Goal: Task Accomplishment & Management: Use online tool/utility

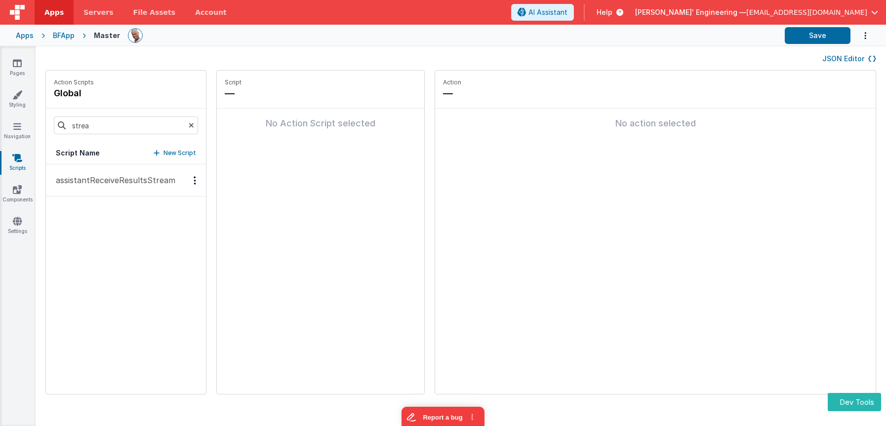
click at [116, 181] on p "assistantReceiveResultsStream" at bounding box center [112, 180] width 125 height 12
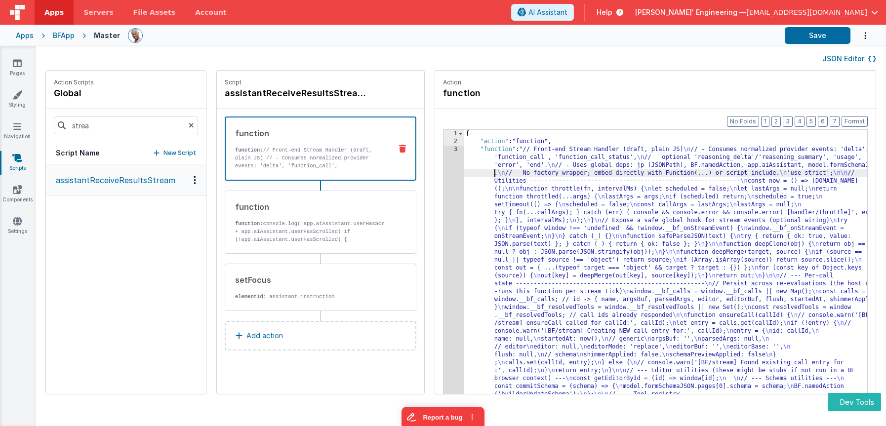
drag, startPoint x: 472, startPoint y: 172, endPoint x: 454, endPoint y: 171, distance: 17.8
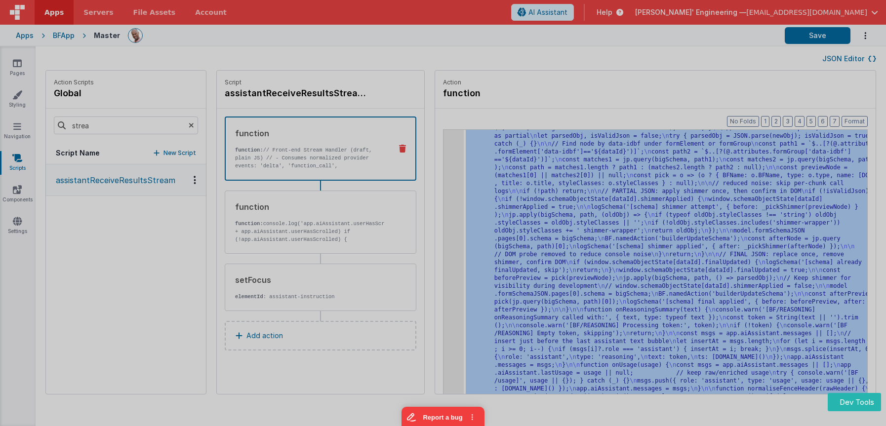
scroll to position [3673, 0]
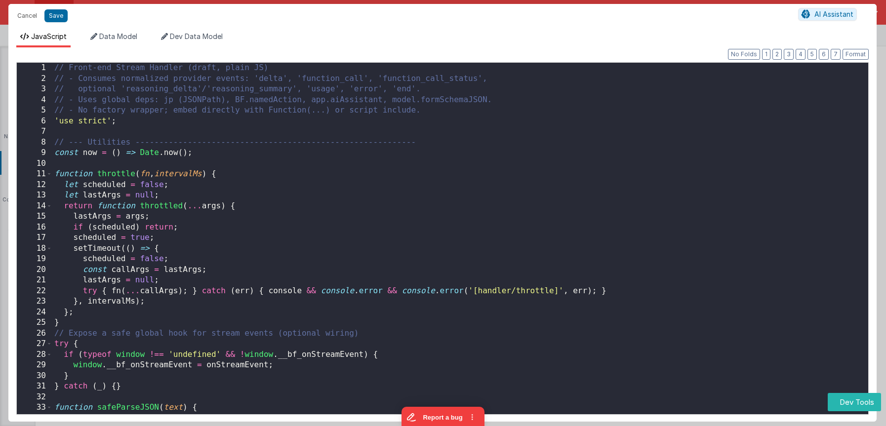
click at [436, 169] on div "// Front-end Stream Handler (draft, plain JS) // - Consumes normalized provider…" at bounding box center [460, 252] width 816 height 379
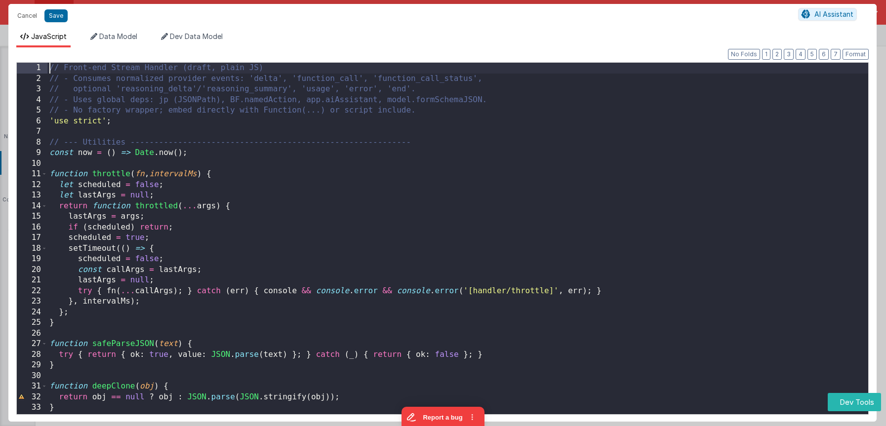
scroll to position [0, 0]
drag, startPoint x: 856, startPoint y: 52, endPoint x: 847, endPoint y: 53, distance: 9.4
click at [856, 52] on button "Format" at bounding box center [856, 54] width 26 height 11
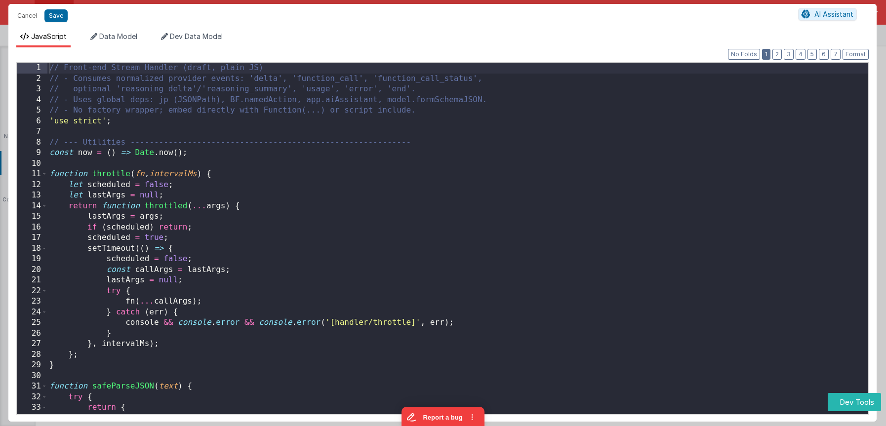
click at [766, 54] on button "1" at bounding box center [766, 54] width 8 height 11
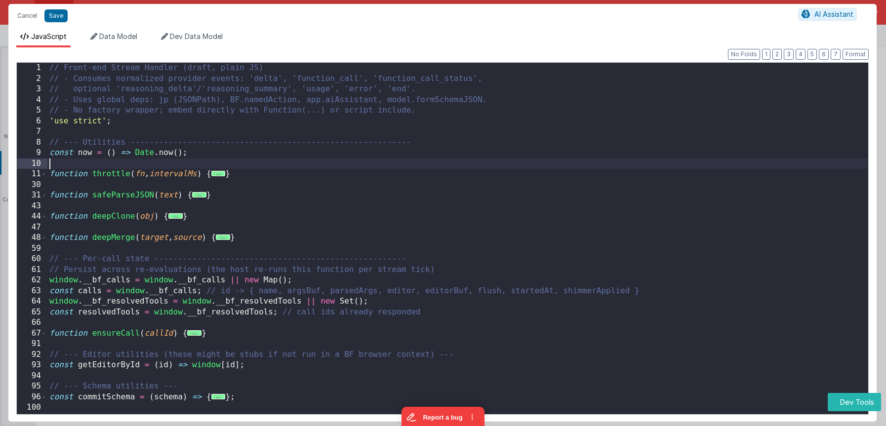
click at [310, 160] on div "// Front-end Stream Handler (draft, plain JS) // - Consumes normalized provider…" at bounding box center [457, 252] width 821 height 379
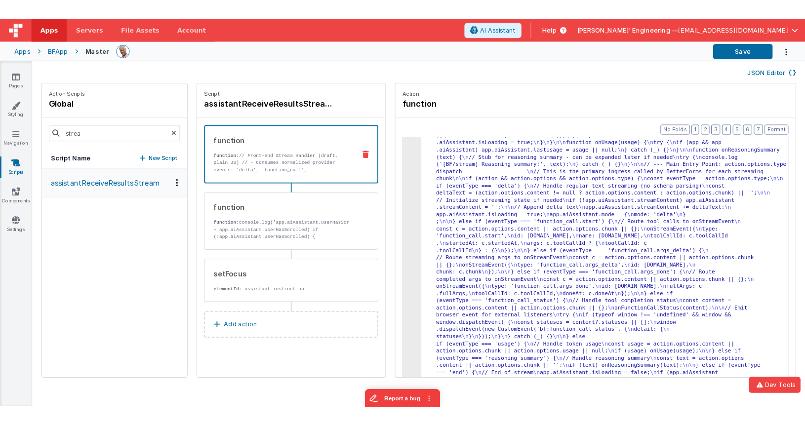
scroll to position [2234, 0]
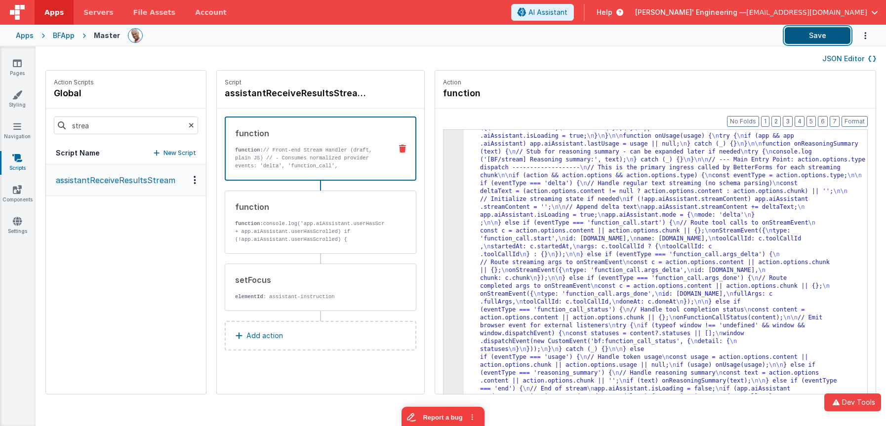
click at [818, 36] on button "Save" at bounding box center [818, 35] width 66 height 17
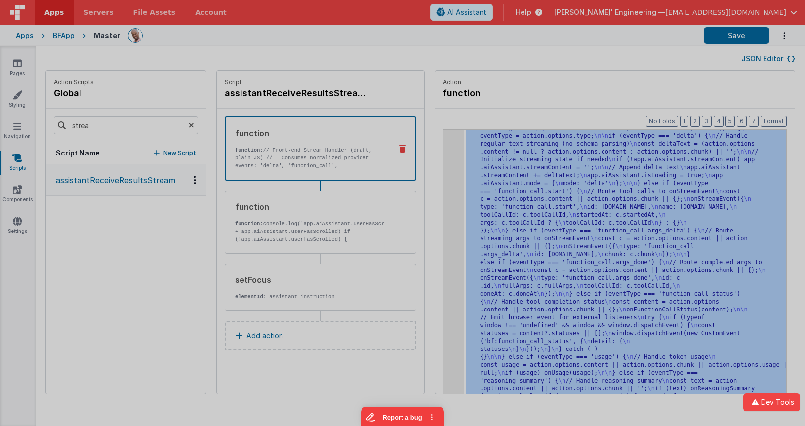
scroll to position [2882, 0]
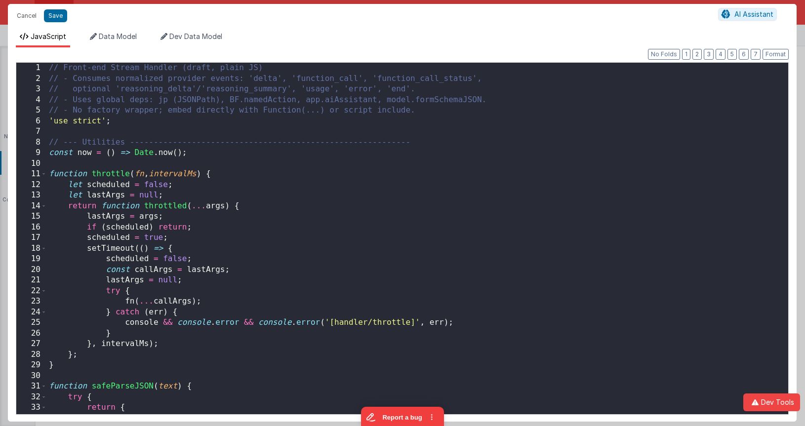
click at [440, 157] on div "// Front-end Stream Handler (draft, plain JS) // - Consumes normalized provider…" at bounding box center [417, 249] width 741 height 373
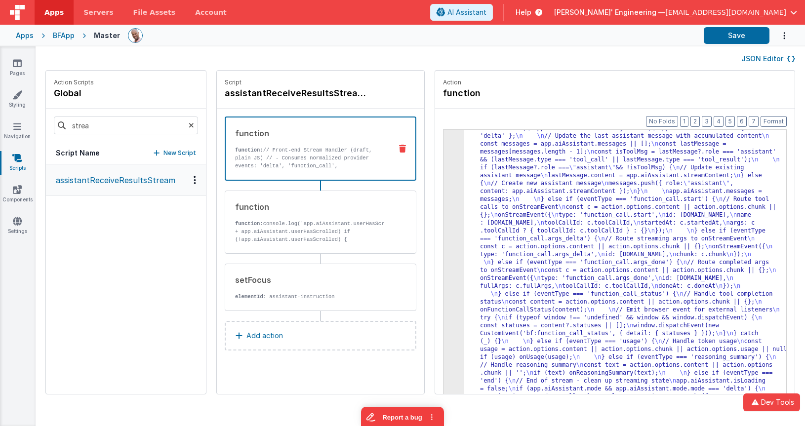
scroll to position [2321, 0]
click at [718, 36] on button "Save" at bounding box center [737, 35] width 66 height 17
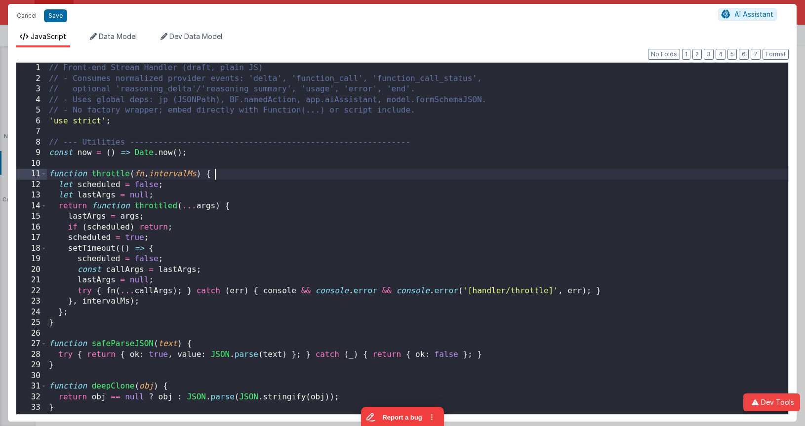
click at [438, 173] on div "// Front-end Stream Handler (draft, plain JS) // - Consumes normalized provider…" at bounding box center [417, 249] width 741 height 373
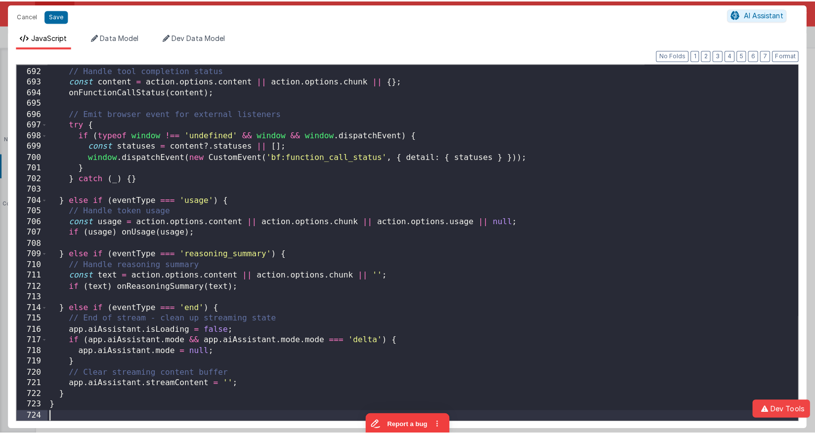
scroll to position [7359, 0]
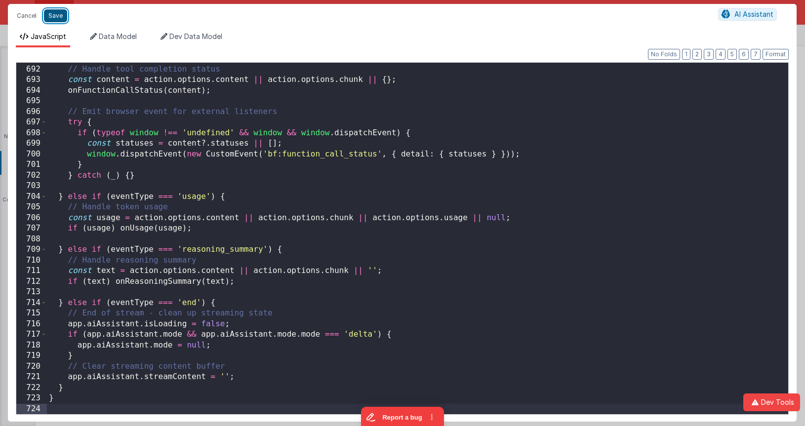
click at [58, 15] on button "Save" at bounding box center [55, 15] width 23 height 13
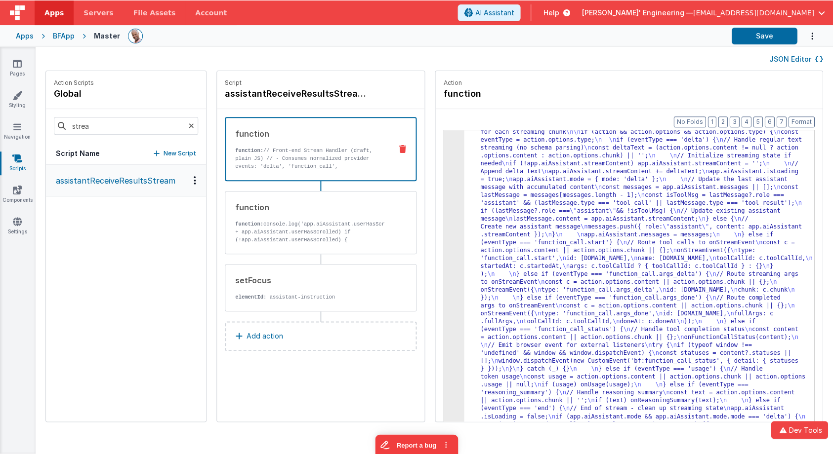
scroll to position [2103, 0]
drag, startPoint x: 783, startPoint y: 39, endPoint x: 777, endPoint y: 40, distance: 6.5
click at [782, 39] on button "Save" at bounding box center [765, 35] width 66 height 17
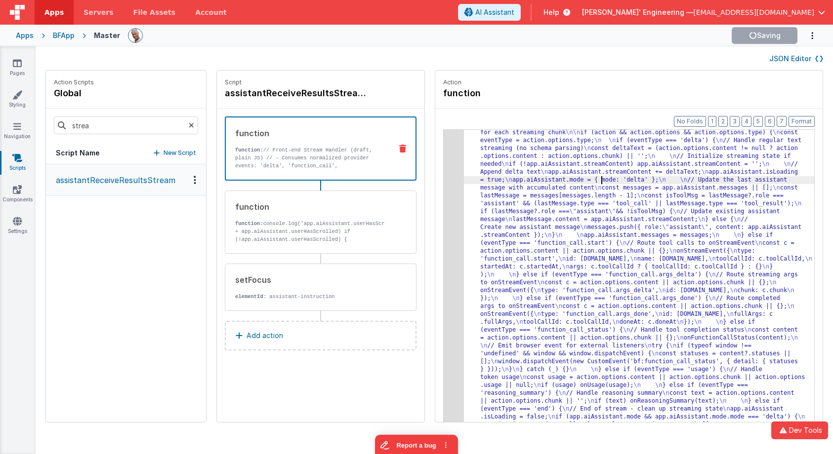
drag, startPoint x: 584, startPoint y: 184, endPoint x: 575, endPoint y: 184, distance: 8.9
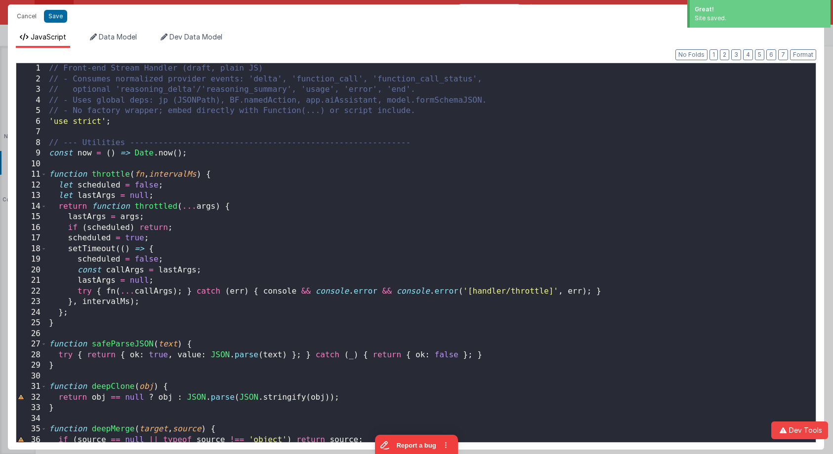
click at [542, 197] on div "// Front-end Stream Handler (draft, plain JS) // - Consumes normalized provider…" at bounding box center [431, 263] width 769 height 401
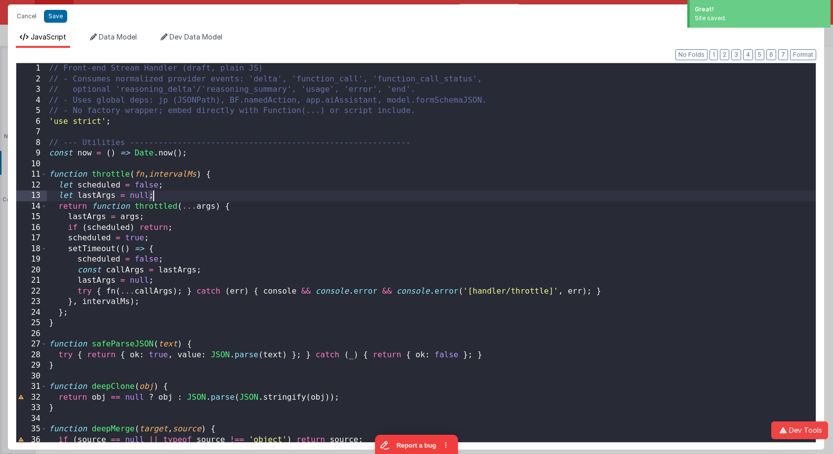
click at [541, 197] on div "// Front-end Stream Handler (draft, plain JS) // - Consumes normalized provider…" at bounding box center [431, 263] width 769 height 401
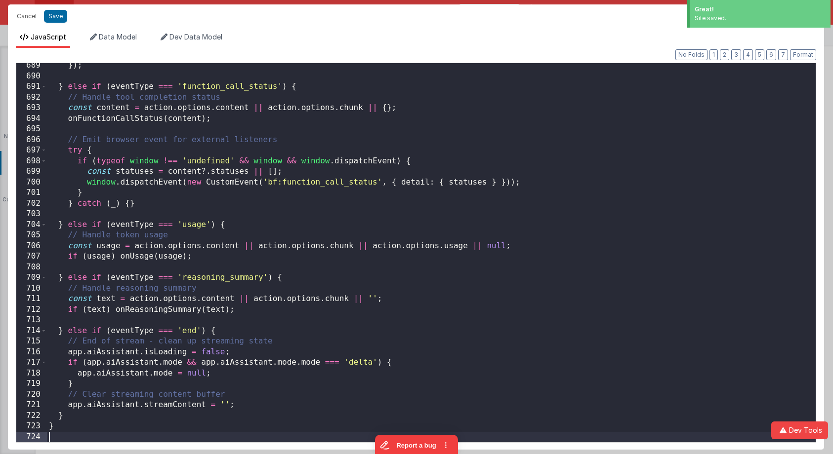
scroll to position [7320, 0]
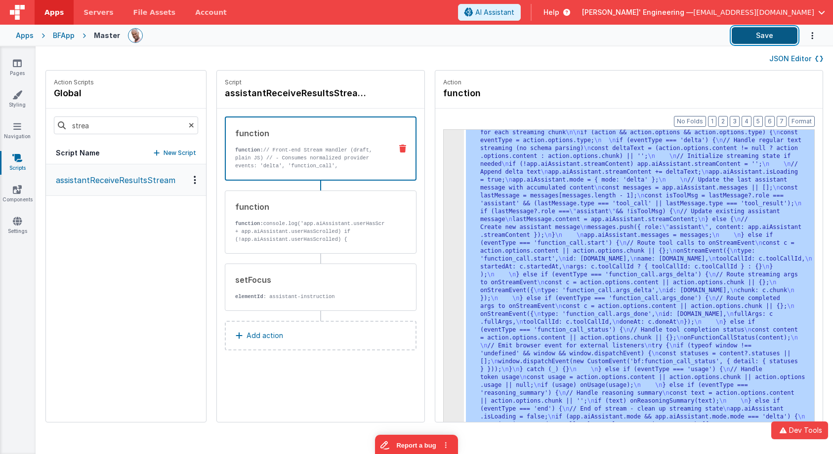
click at [755, 31] on button "Save" at bounding box center [765, 35] width 66 height 17
drag, startPoint x: 547, startPoint y: 200, endPoint x: 510, endPoint y: 195, distance: 37.4
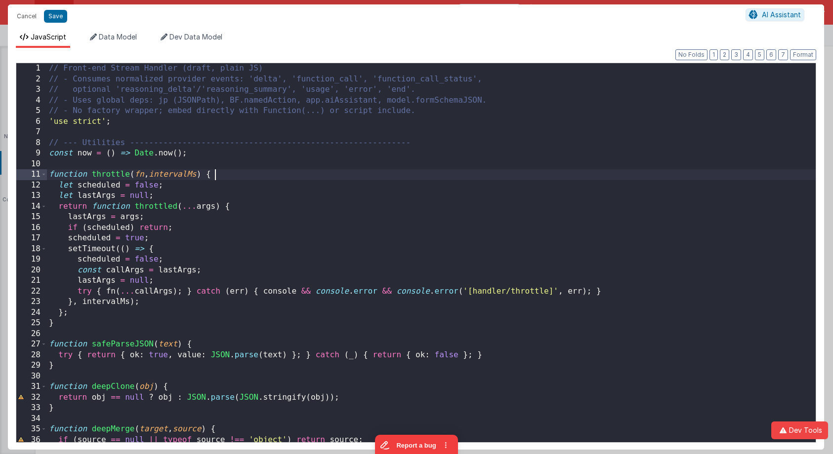
click at [439, 172] on div "// Front-end Stream Handler (draft, plain JS) // - Consumes normalized provider…" at bounding box center [431, 263] width 769 height 401
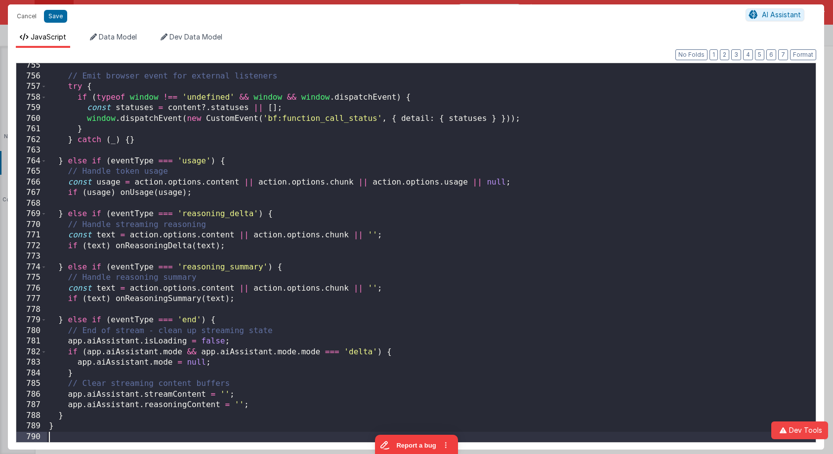
scroll to position [8021, 0]
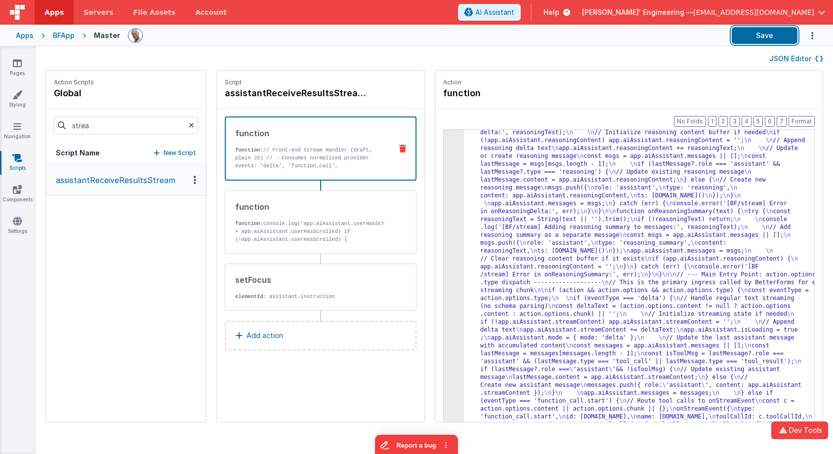
drag, startPoint x: 743, startPoint y: 39, endPoint x: 711, endPoint y: 40, distance: 32.1
click at [743, 38] on button "Save" at bounding box center [765, 35] width 66 height 17
click at [8, 60] on link "Pages" at bounding box center [18, 68] width 36 height 20
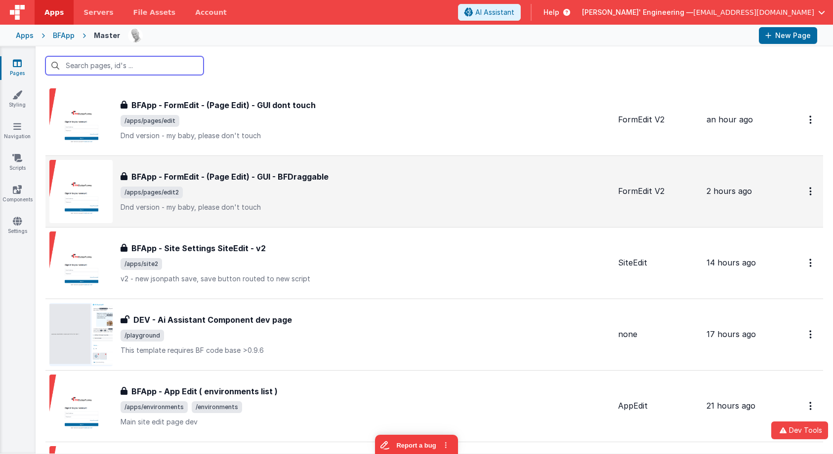
scroll to position [22, 0]
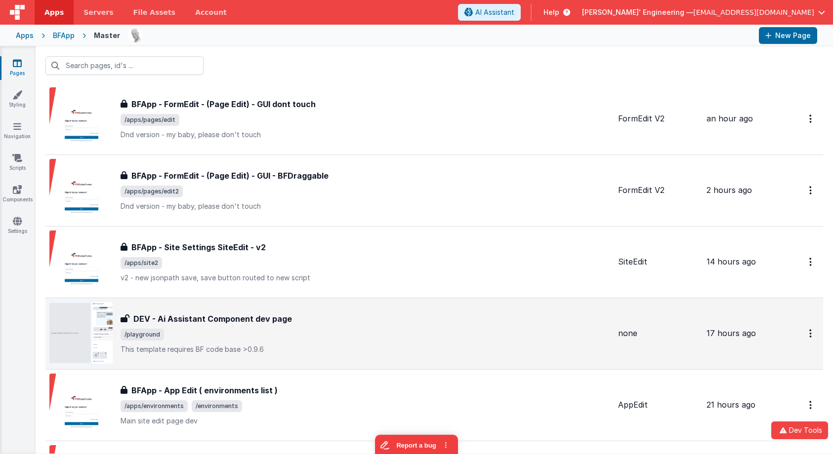
click at [345, 342] on div "DEV - Ai Assistant Component dev page DEV - Ai Assistant Component dev page /pl…" at bounding box center [366, 333] width 490 height 41
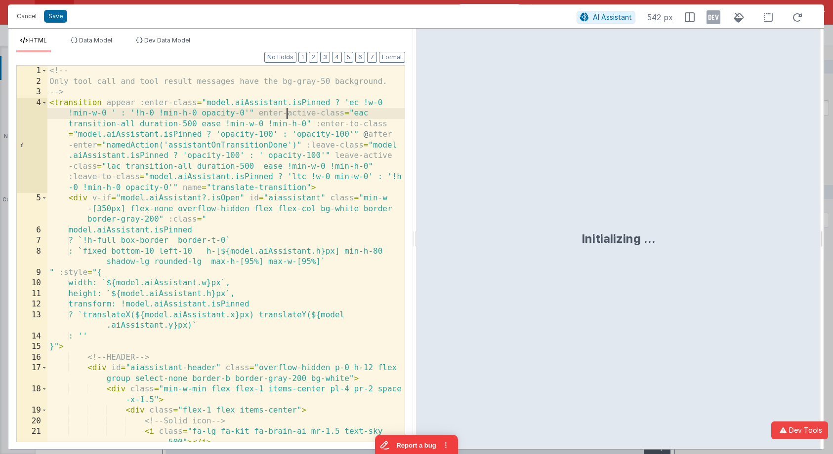
click at [285, 116] on div "<!-- Only tool call and tool result messages have the bg-gray-50 background. --…" at bounding box center [225, 265] width 357 height 398
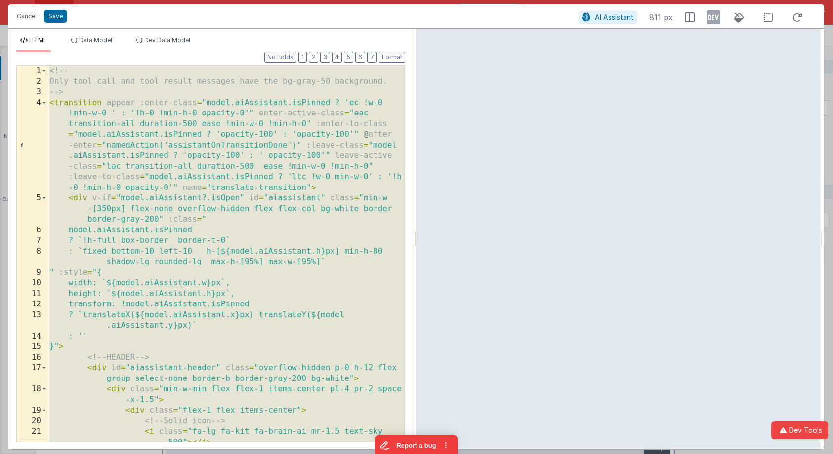
click at [188, 156] on div "<!-- Only tool call and tool result messages have the bg-gray-50 background. --…" at bounding box center [225, 265] width 357 height 398
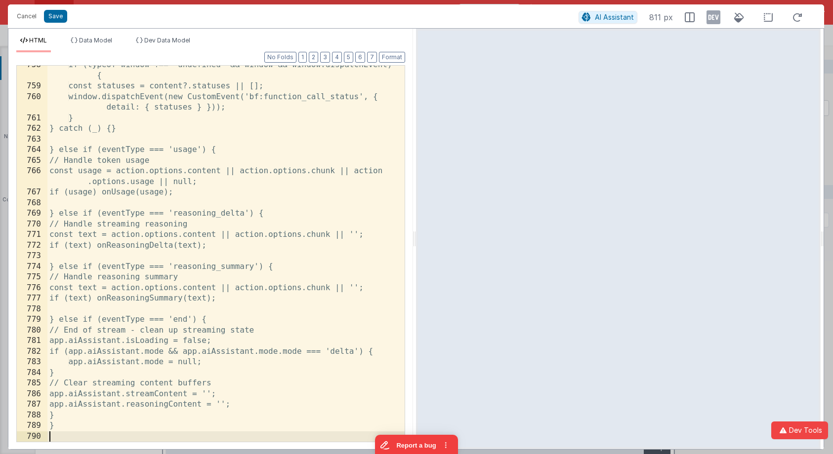
scroll to position [8980, 0]
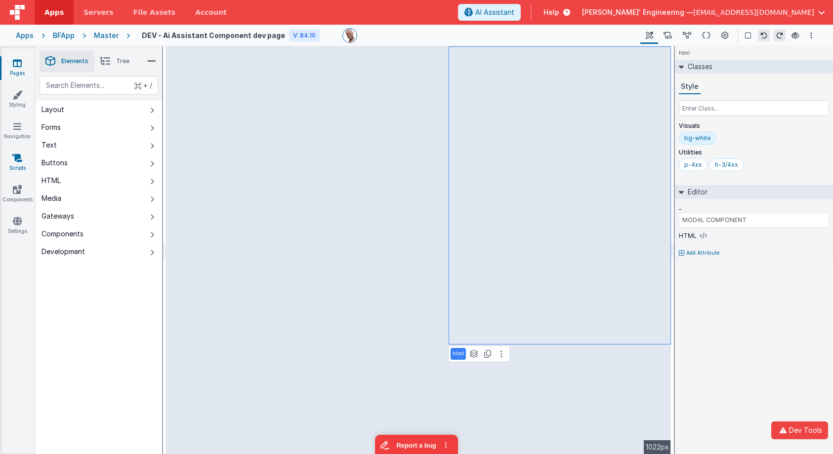
click at [22, 164] on link "Scripts" at bounding box center [18, 163] width 36 height 20
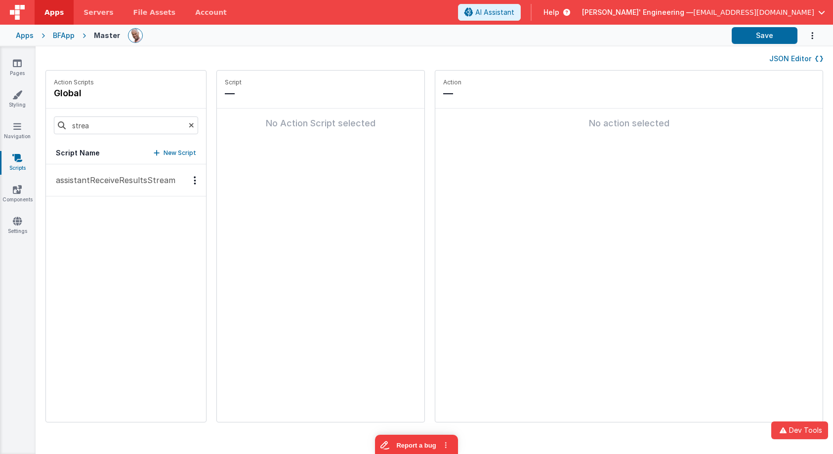
click at [118, 192] on button "assistantReceiveResultsStream" at bounding box center [126, 180] width 160 height 32
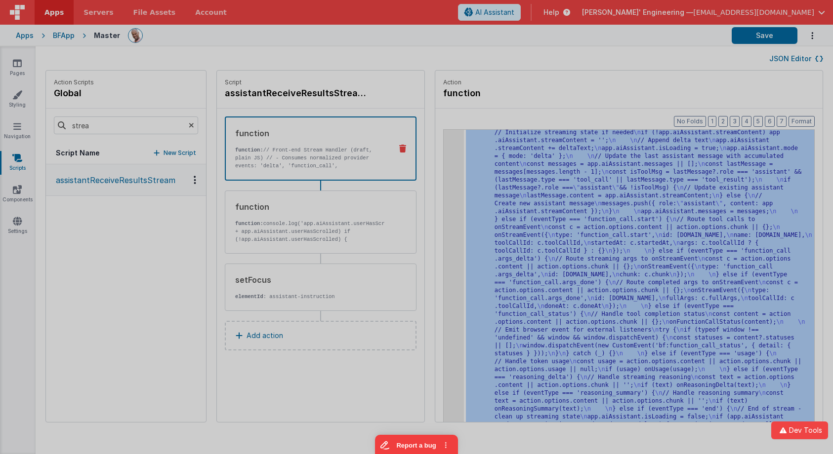
scroll to position [2388, 0]
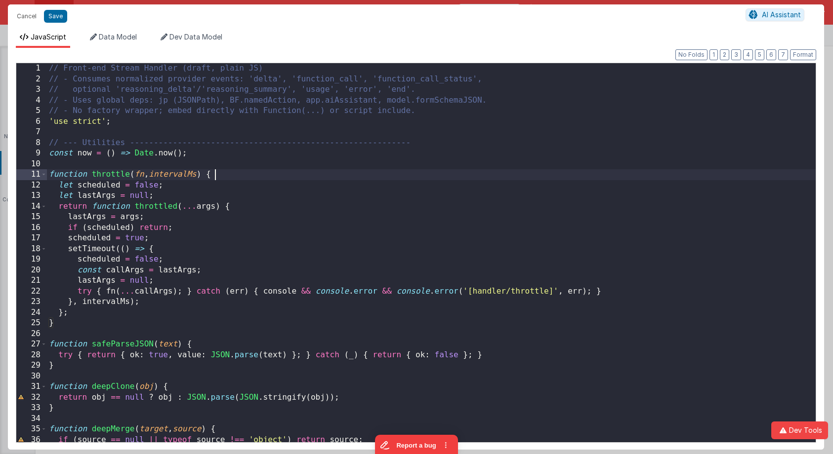
click at [389, 178] on div "// Front-end Stream Handler (draft, plain JS) // - Consumes normalized provider…" at bounding box center [431, 263] width 769 height 401
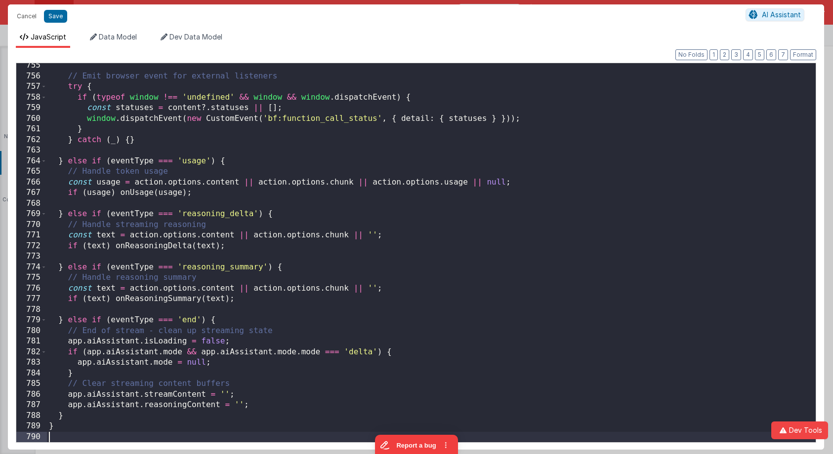
scroll to position [8021, 0]
click at [60, 18] on button "Save" at bounding box center [55, 16] width 23 height 13
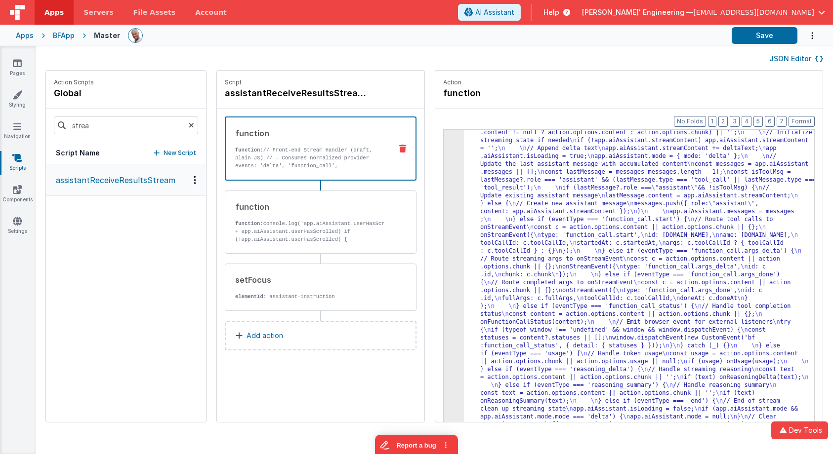
scroll to position [2285, 0]
click at [760, 38] on button "Save" at bounding box center [765, 35] width 66 height 17
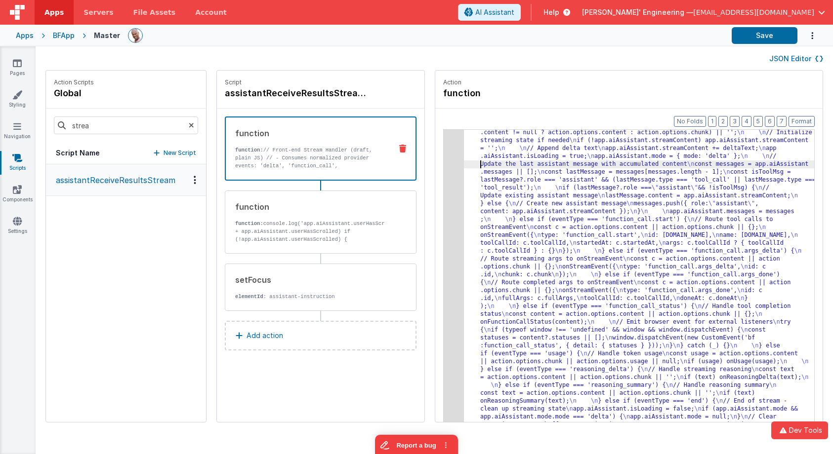
drag, startPoint x: 459, startPoint y: 164, endPoint x: 433, endPoint y: 163, distance: 25.7
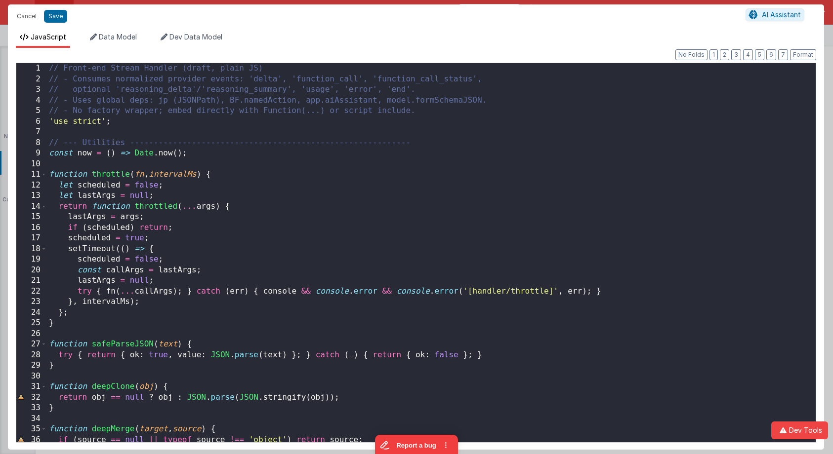
click at [429, 162] on div "// Front-end Stream Handler (draft, plain JS) // - Consumes normalized provider…" at bounding box center [431, 263] width 769 height 401
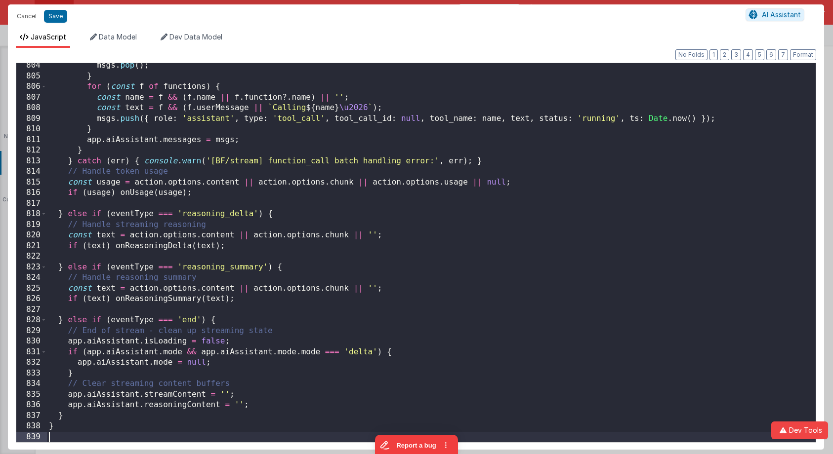
scroll to position [8542, 0]
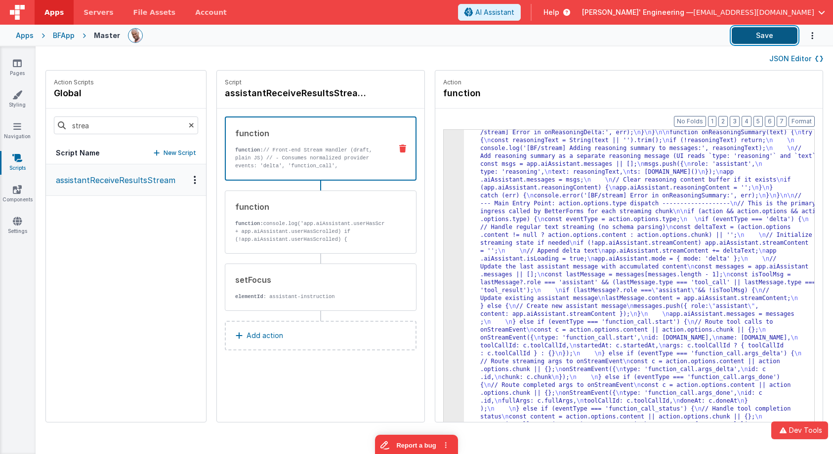
click at [757, 34] on button "Save" at bounding box center [765, 35] width 66 height 17
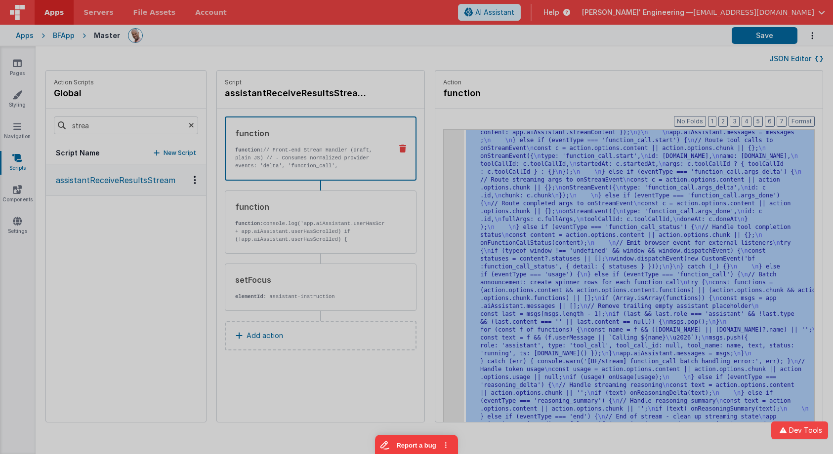
scroll to position [2467, 0]
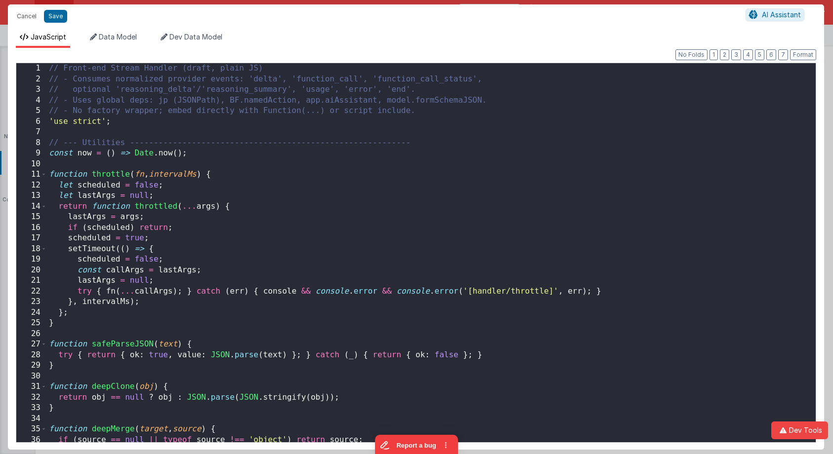
click at [434, 155] on div "// Front-end Stream Handler (draft, plain JS) // - Consumes normalized provider…" at bounding box center [431, 263] width 769 height 401
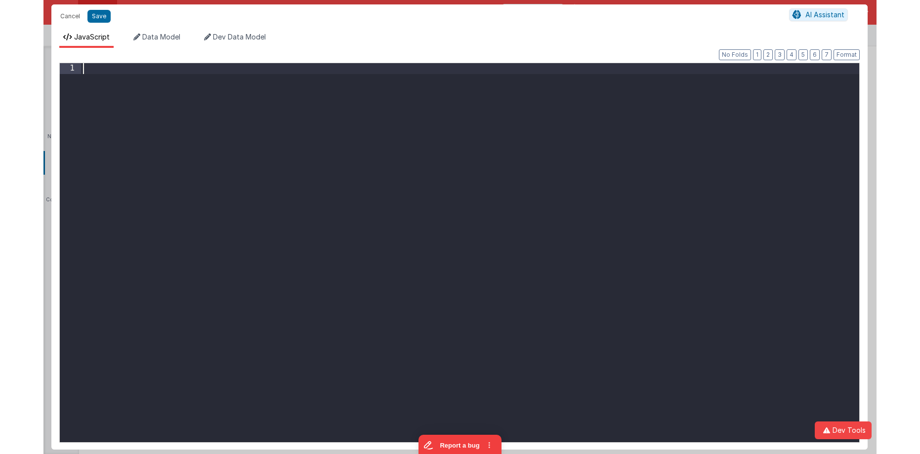
scroll to position [8659, 0]
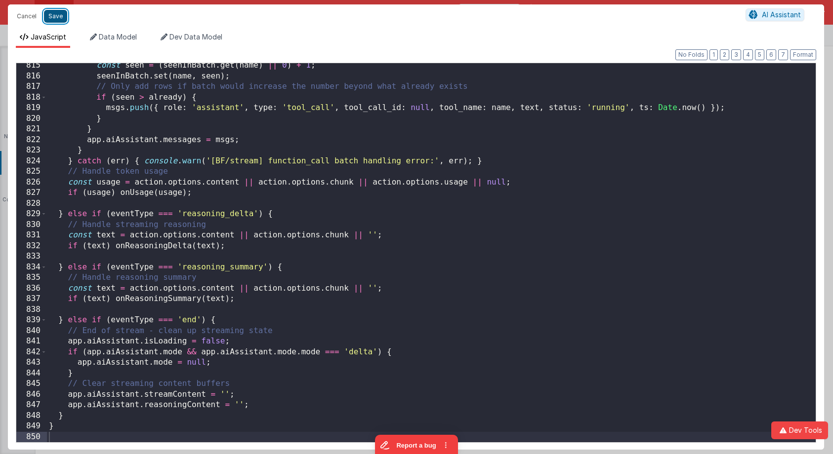
click at [63, 16] on button "Save" at bounding box center [55, 16] width 23 height 13
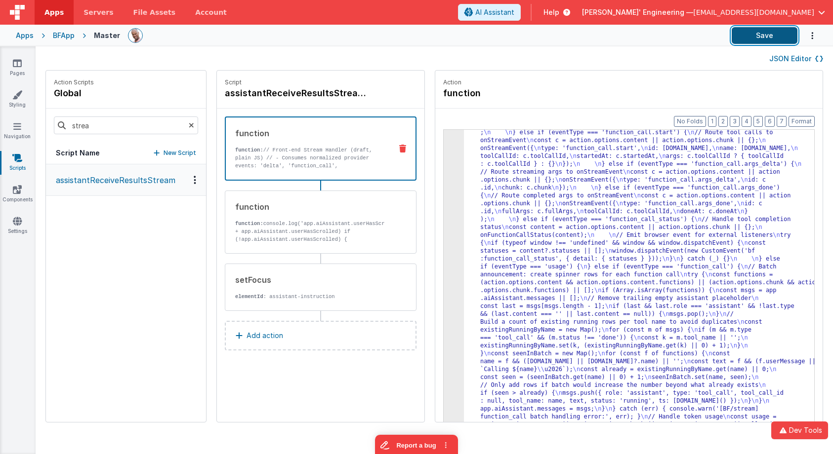
click at [764, 36] on button "Save" at bounding box center [765, 35] width 66 height 17
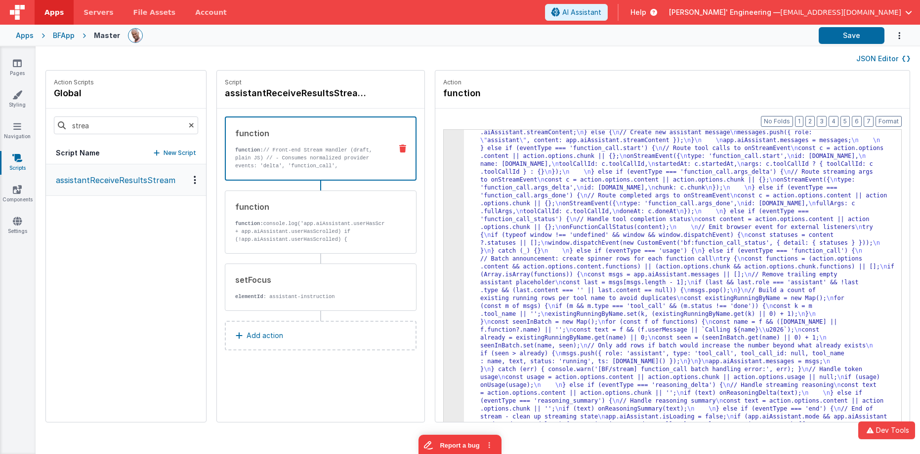
scroll to position [1937, 0]
drag, startPoint x: 510, startPoint y: 163, endPoint x: 473, endPoint y: 161, distance: 37.6
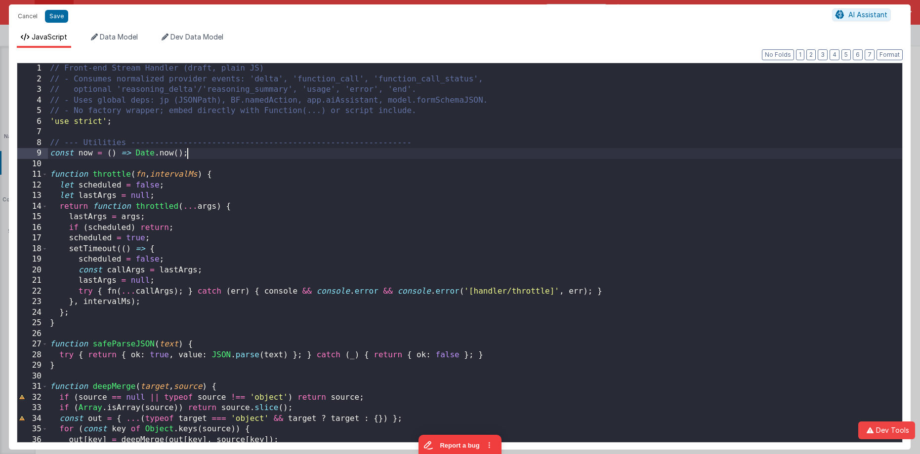
click at [433, 154] on div "// Front-end Stream Handler (draft, plain JS) // - Consumes normalized provider…" at bounding box center [475, 263] width 854 height 401
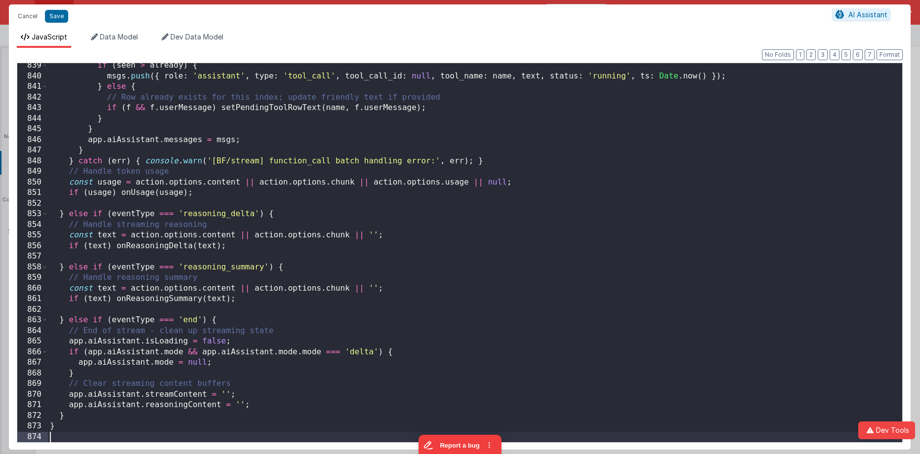
scroll to position [8903, 0]
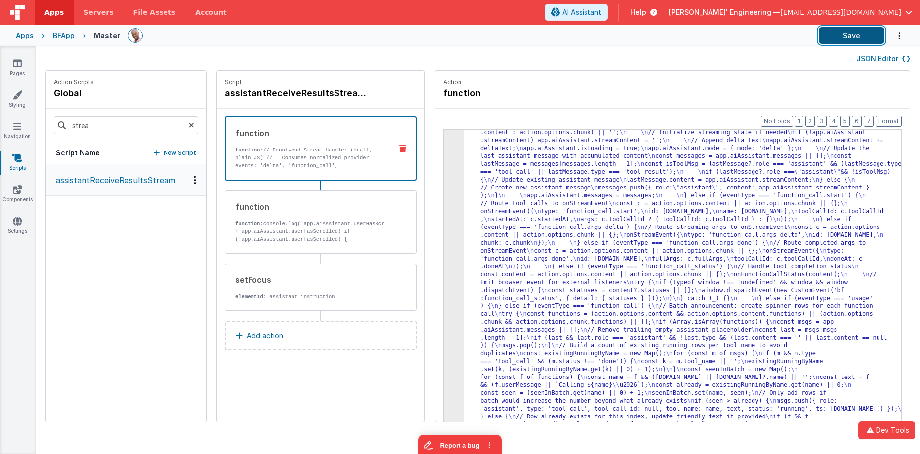
click at [842, 38] on button "Save" at bounding box center [852, 35] width 66 height 17
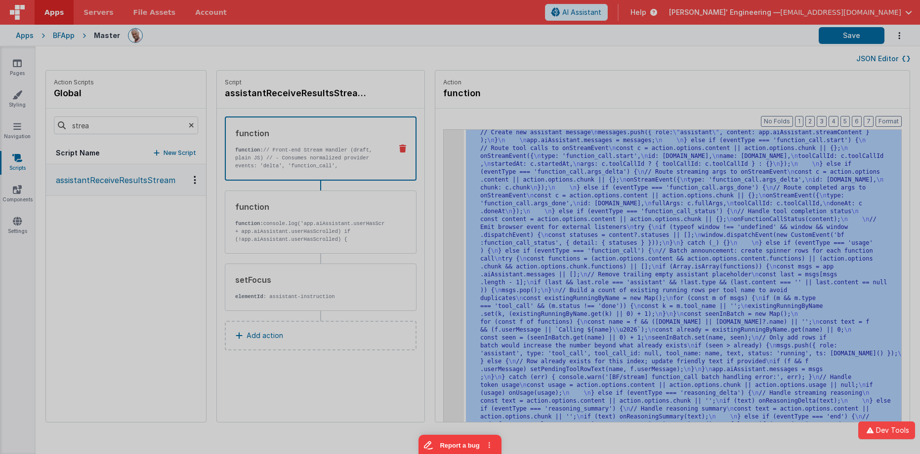
scroll to position [1993, 0]
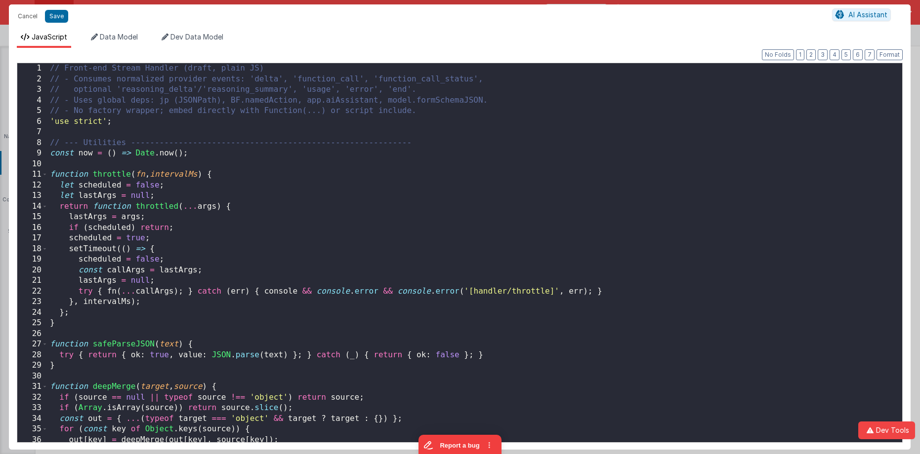
click at [438, 156] on div "// Front-end Stream Handler (draft, plain JS) // - Consumes normalized provider…" at bounding box center [475, 263] width 854 height 401
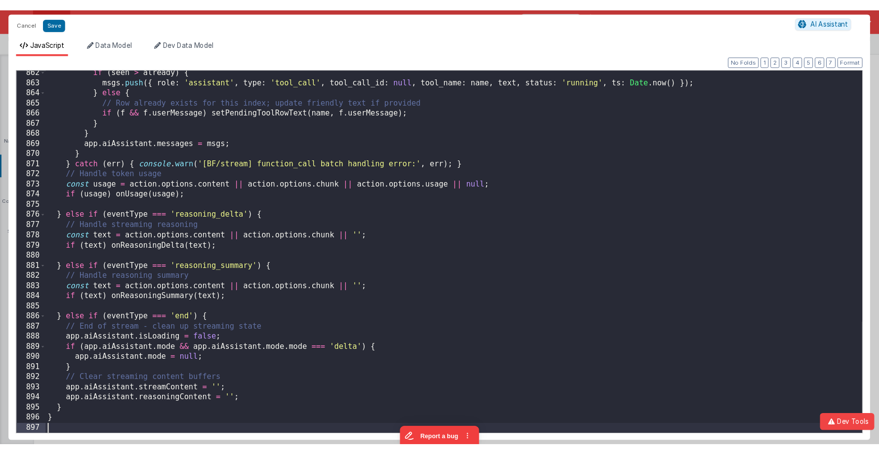
scroll to position [9147, 0]
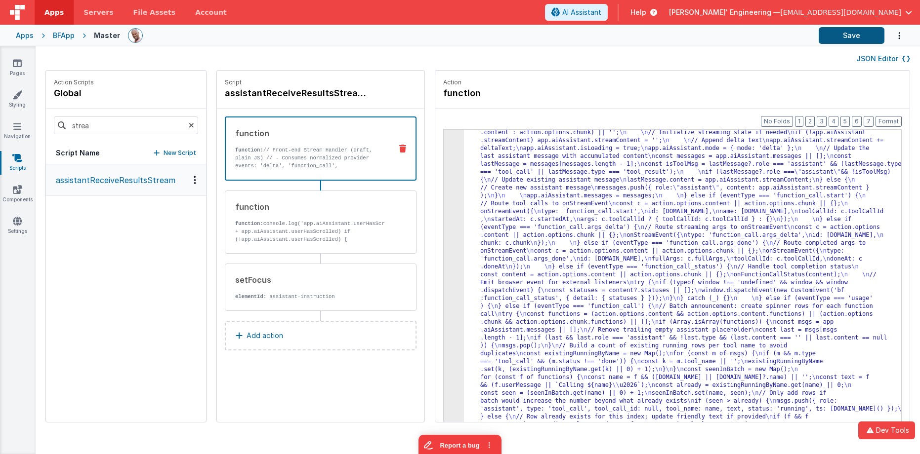
click at [832, 44] on div "Apps BFApp Master Save" at bounding box center [460, 36] width 920 height 22
click at [836, 39] on button "Save" at bounding box center [852, 35] width 66 height 17
